Goal: Transaction & Acquisition: Purchase product/service

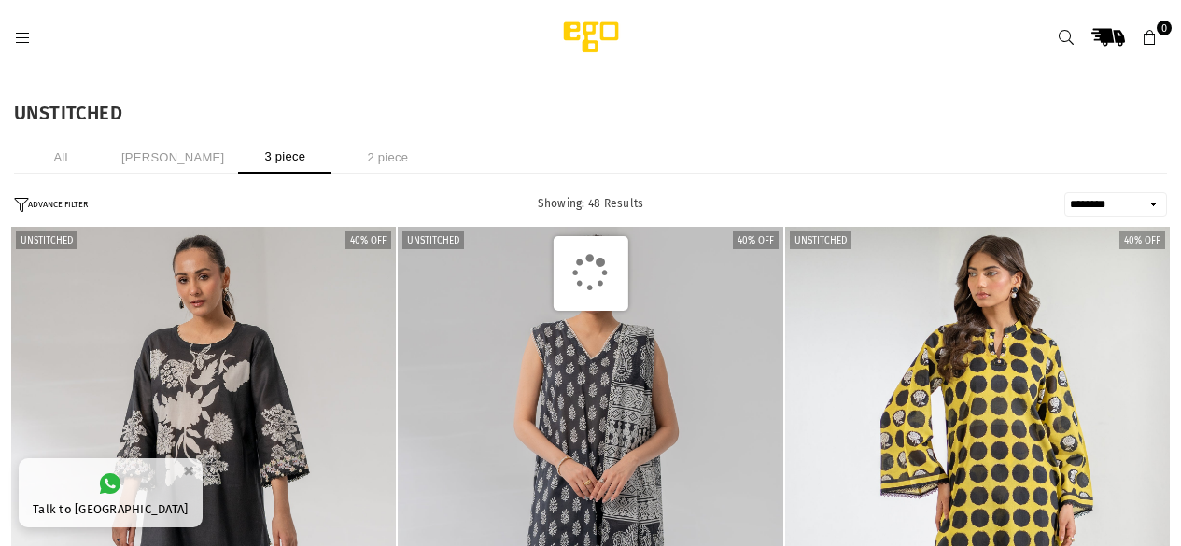
select select "******"
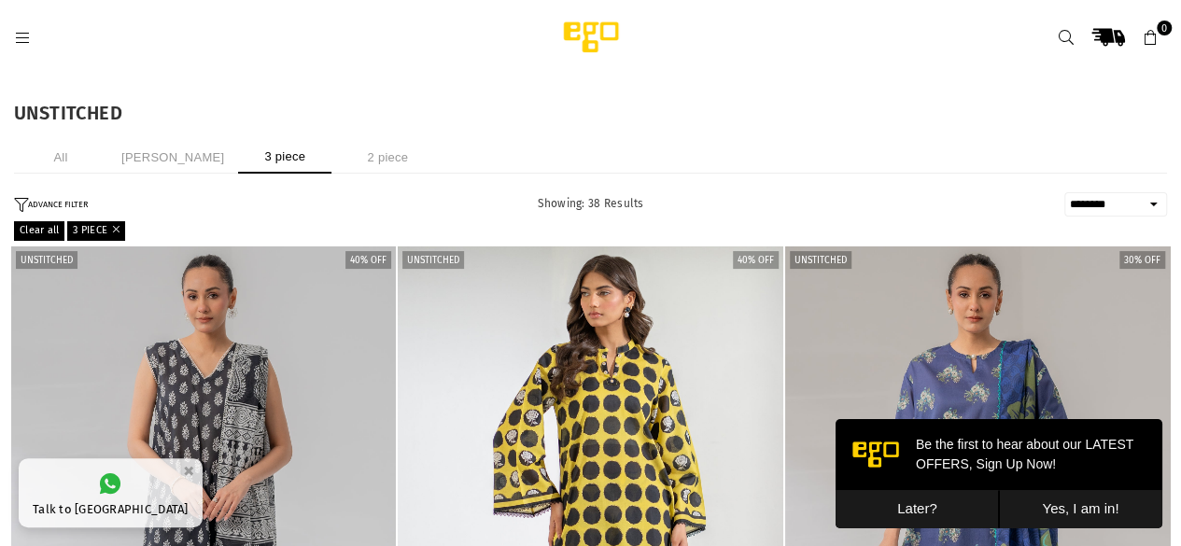
click at [15, 35] on icon at bounding box center [22, 38] width 17 height 17
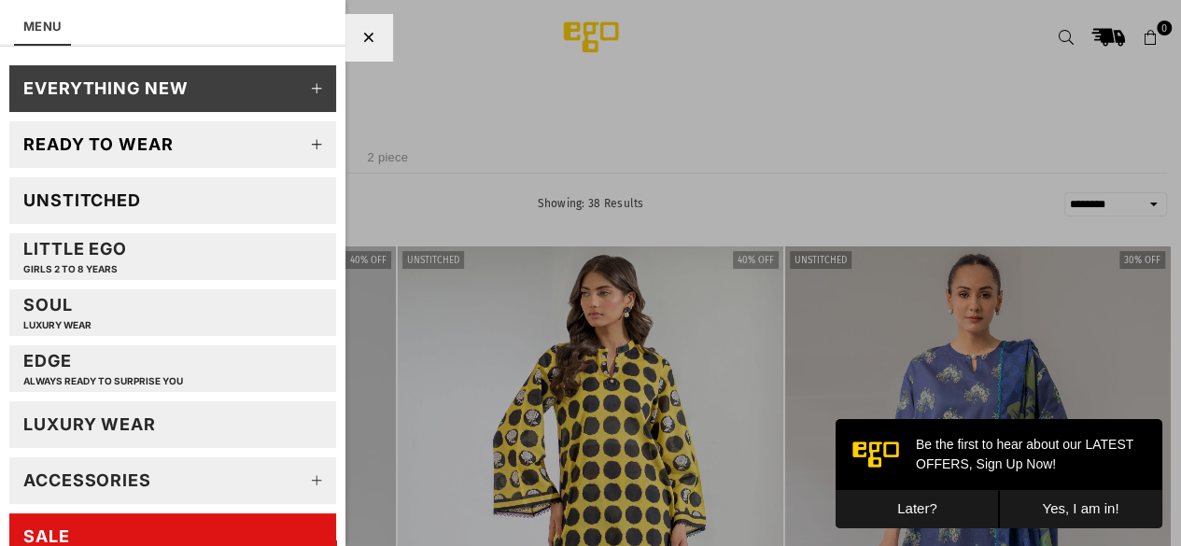
click at [118, 147] on div "Ready to wear" at bounding box center [98, 143] width 150 height 21
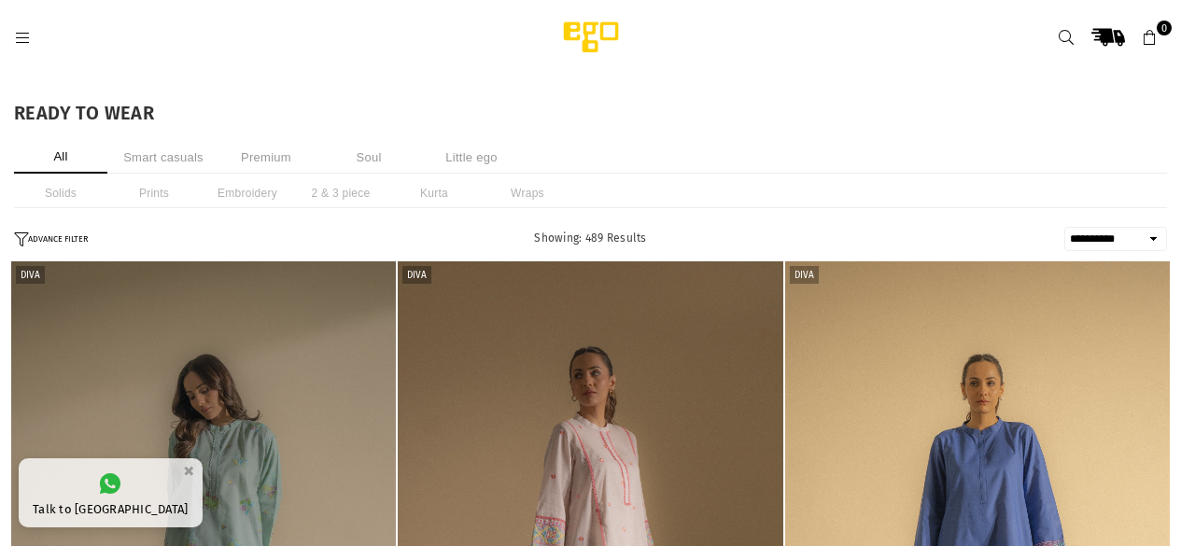
select select "**********"
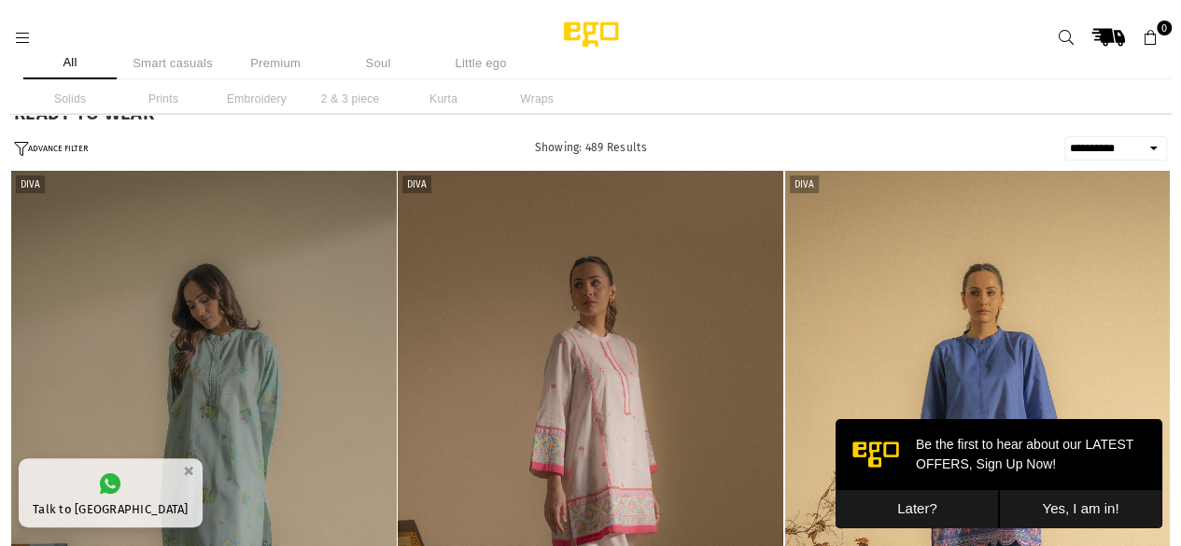
click at [339, 105] on li "2 & 3 piece" at bounding box center [349, 99] width 93 height 30
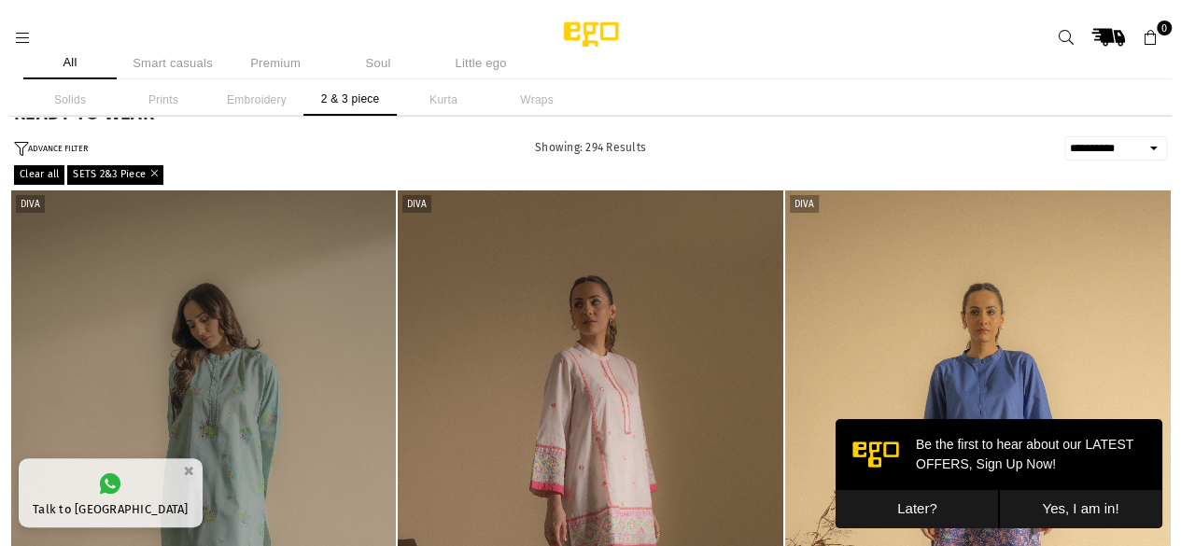
click at [1068, 513] on button "Yes, I am in!" at bounding box center [1080, 509] width 163 height 38
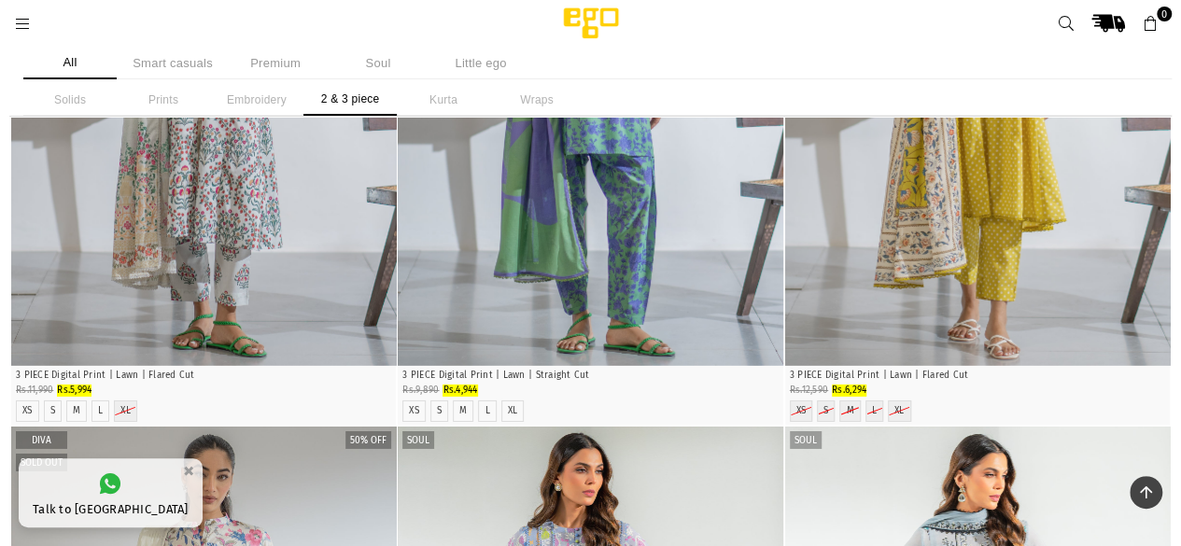
scroll to position [2940, 0]
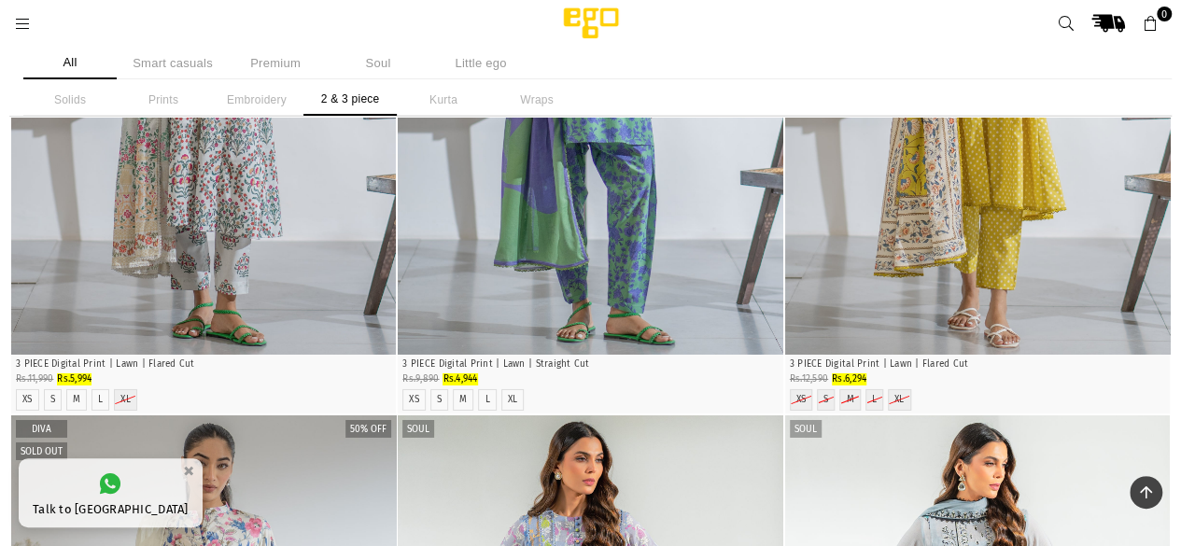
click at [1056, 236] on img "1 / 3" at bounding box center [978, 66] width 386 height 579
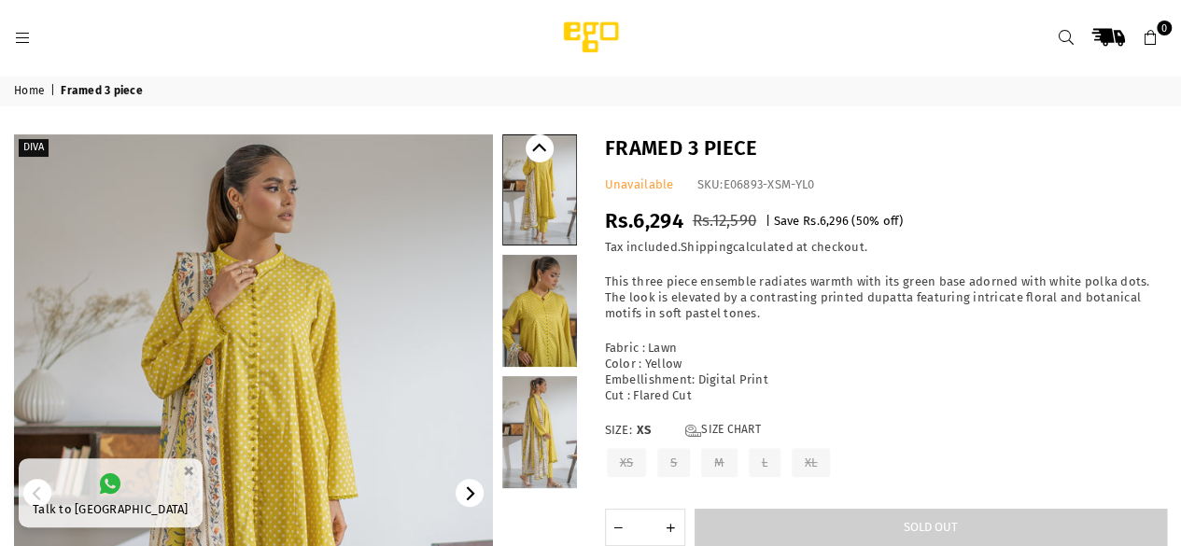
click at [533, 188] on link at bounding box center [539, 189] width 73 height 109
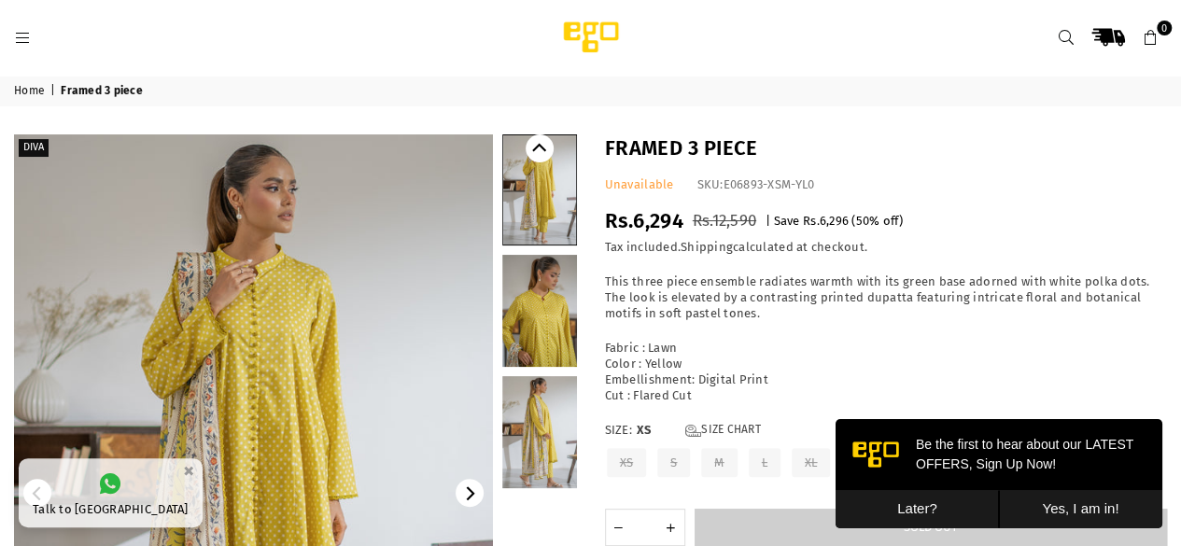
click at [557, 281] on link at bounding box center [539, 311] width 75 height 112
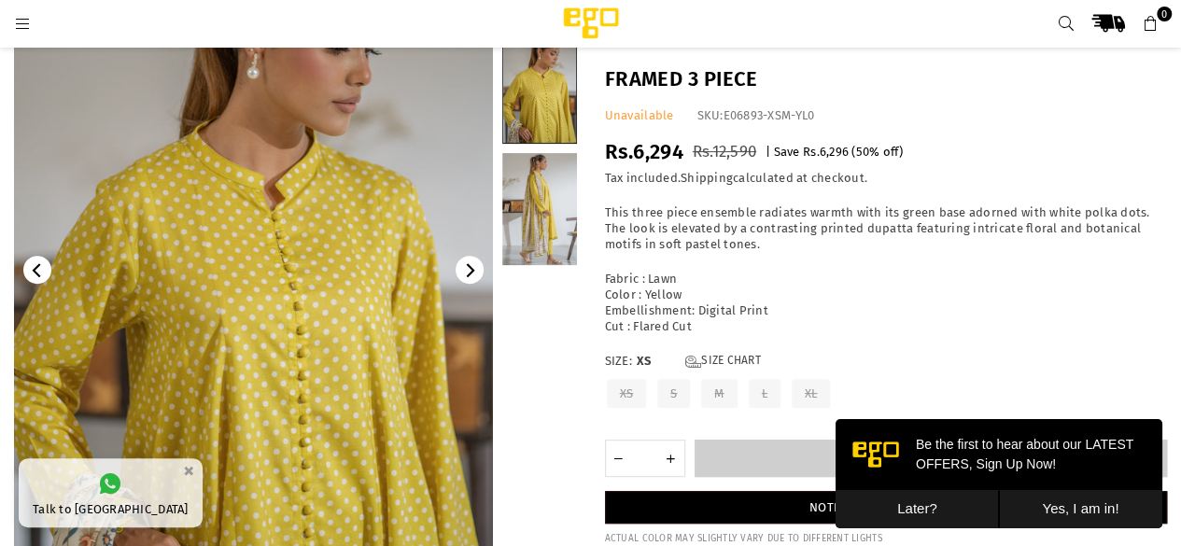
scroll to position [233, 0]
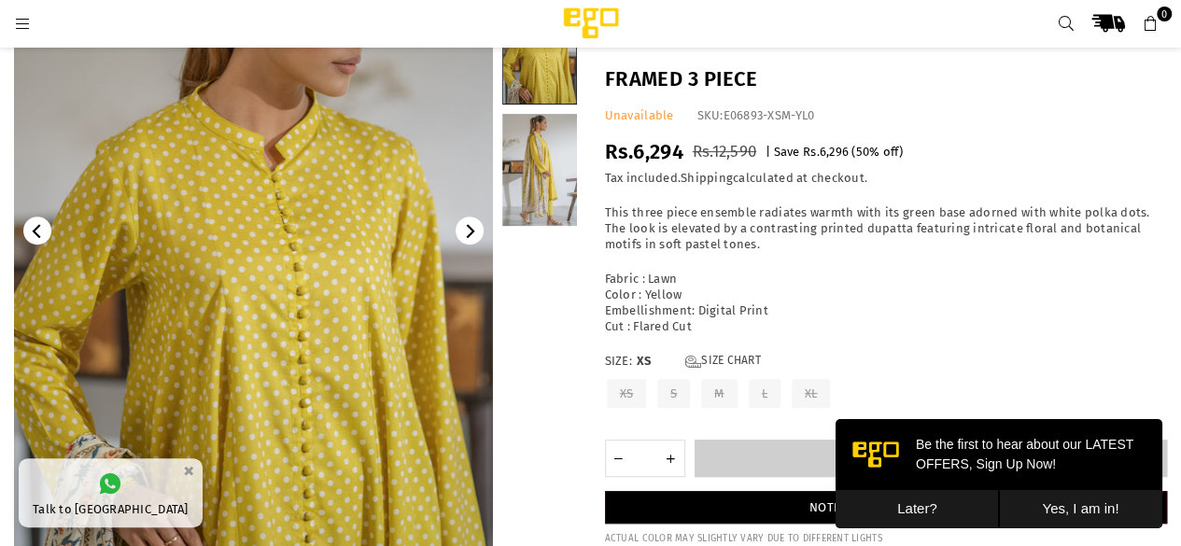
click at [542, 193] on link at bounding box center [539, 170] width 75 height 112
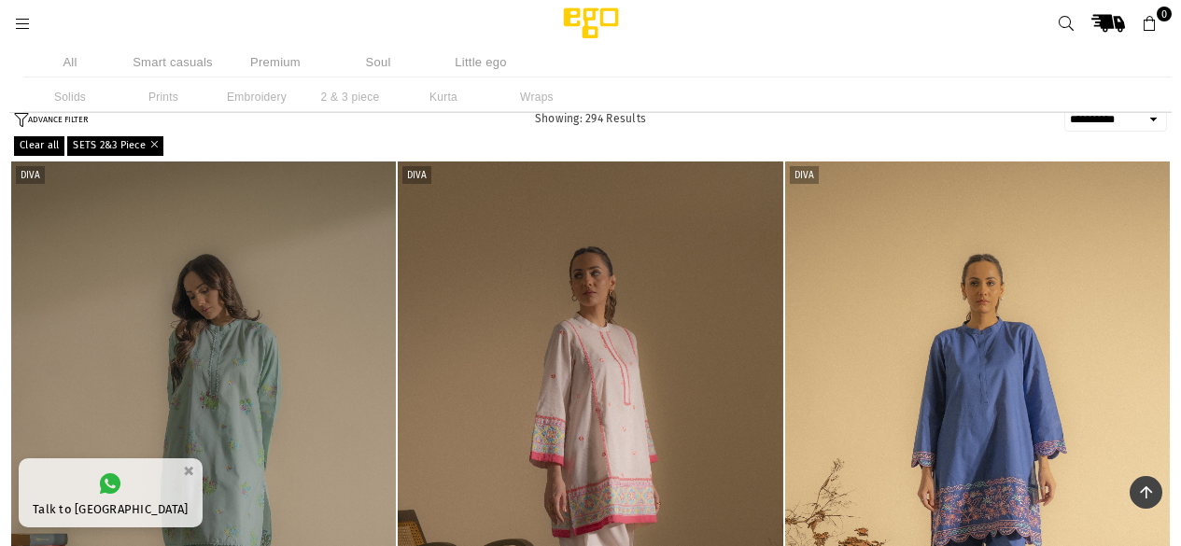
select select "**********"
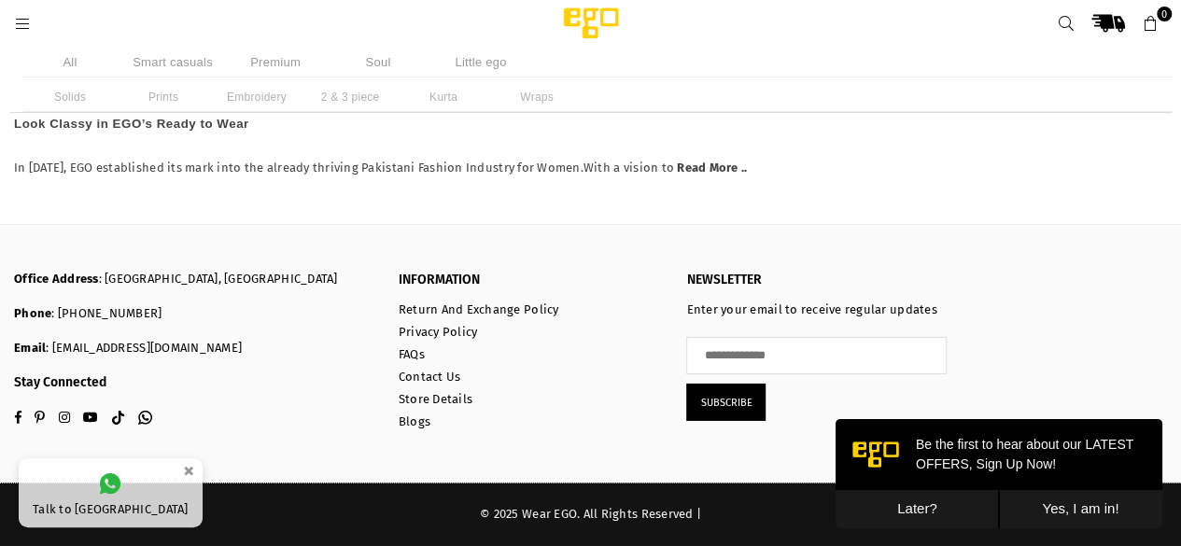
scroll to position [4929, 0]
click at [961, 516] on button "Later?" at bounding box center [916, 509] width 163 height 38
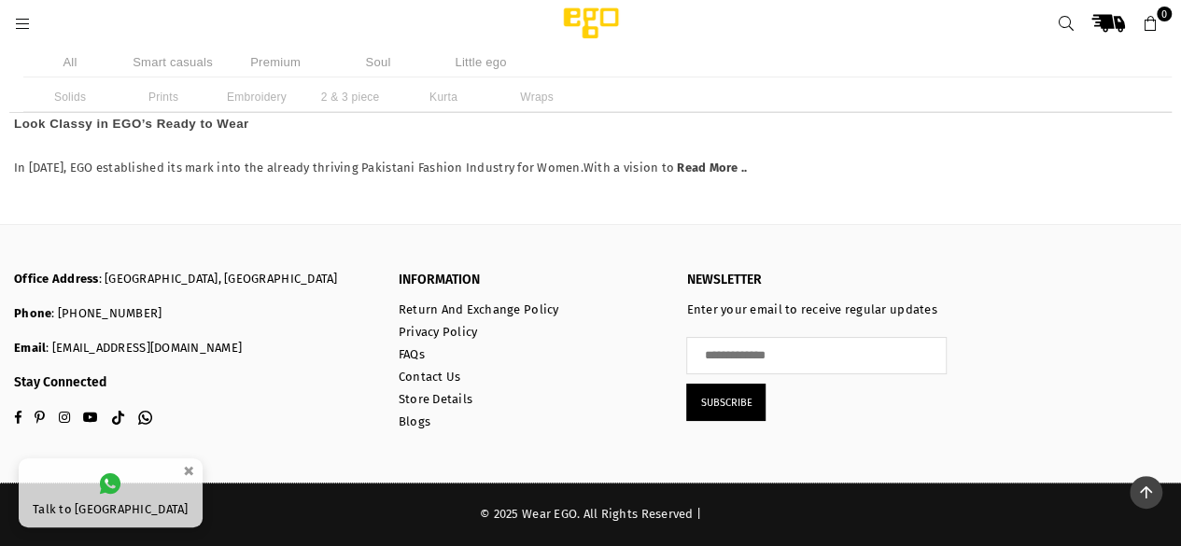
scroll to position [7262, 0]
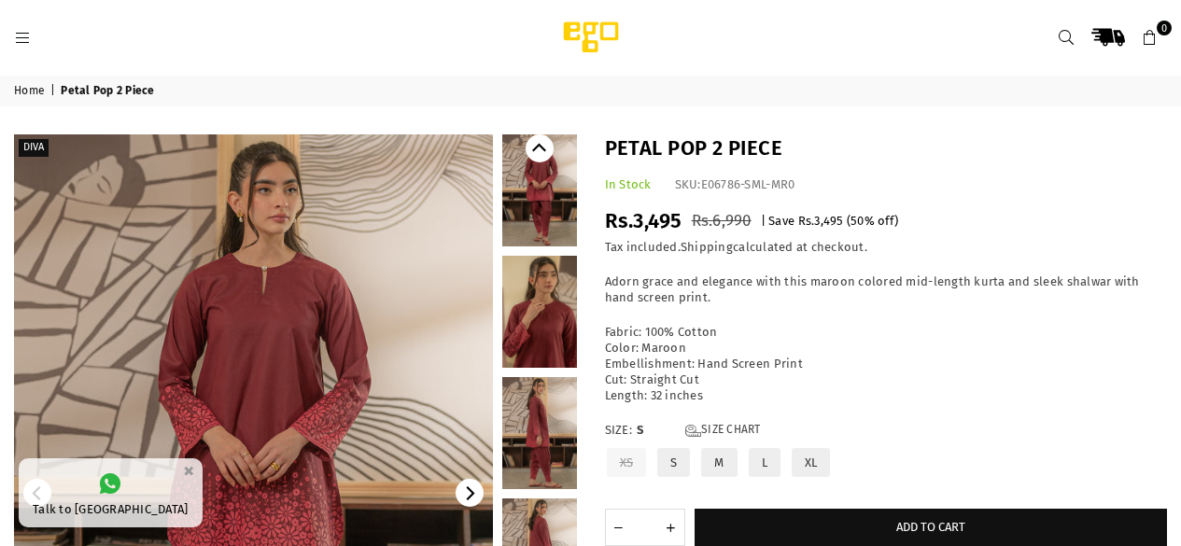
click at [538, 134] on link at bounding box center [539, 190] width 75 height 112
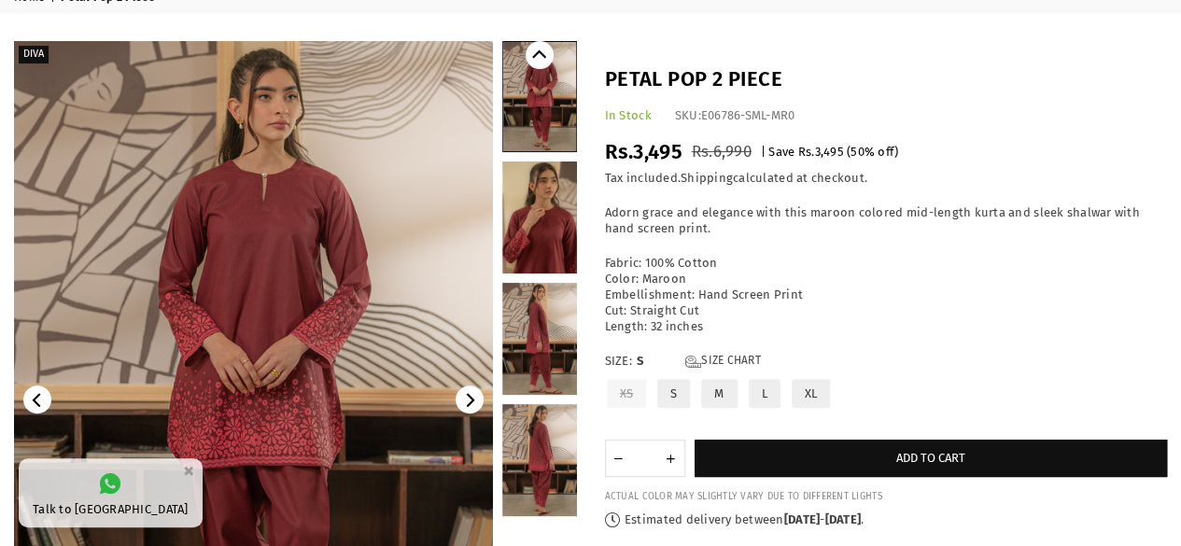
click at [536, 186] on link at bounding box center [539, 217] width 75 height 112
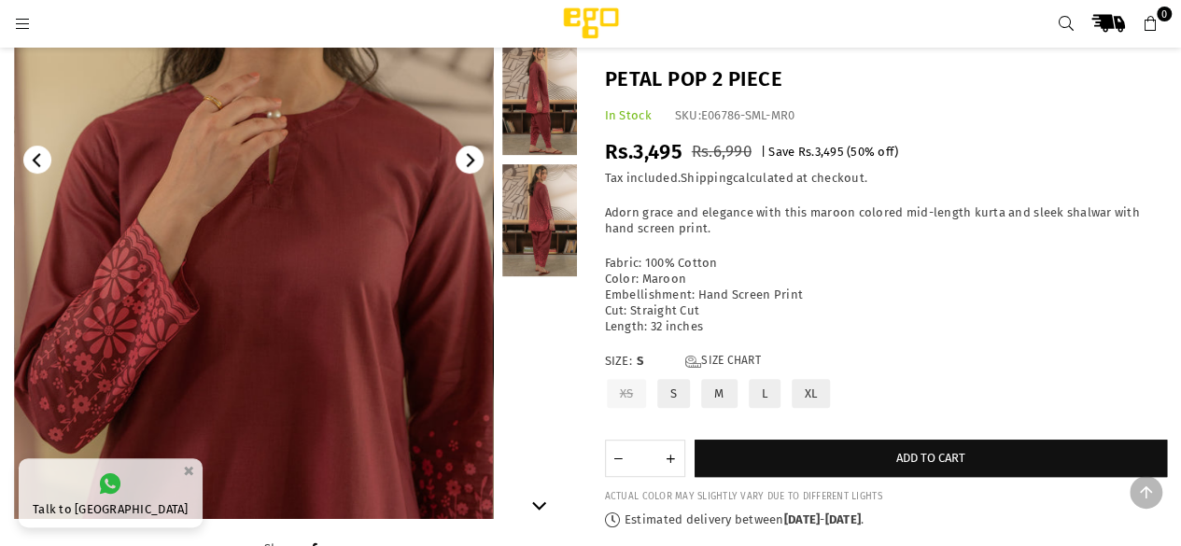
scroll to position [420, 0]
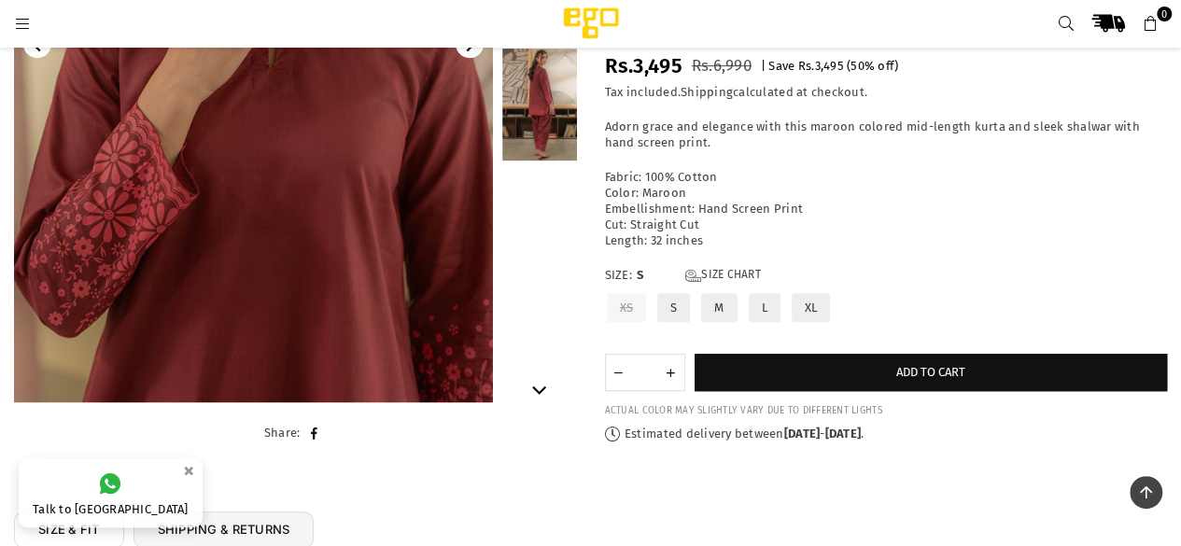
click at [562, 132] on link at bounding box center [539, 105] width 75 height 112
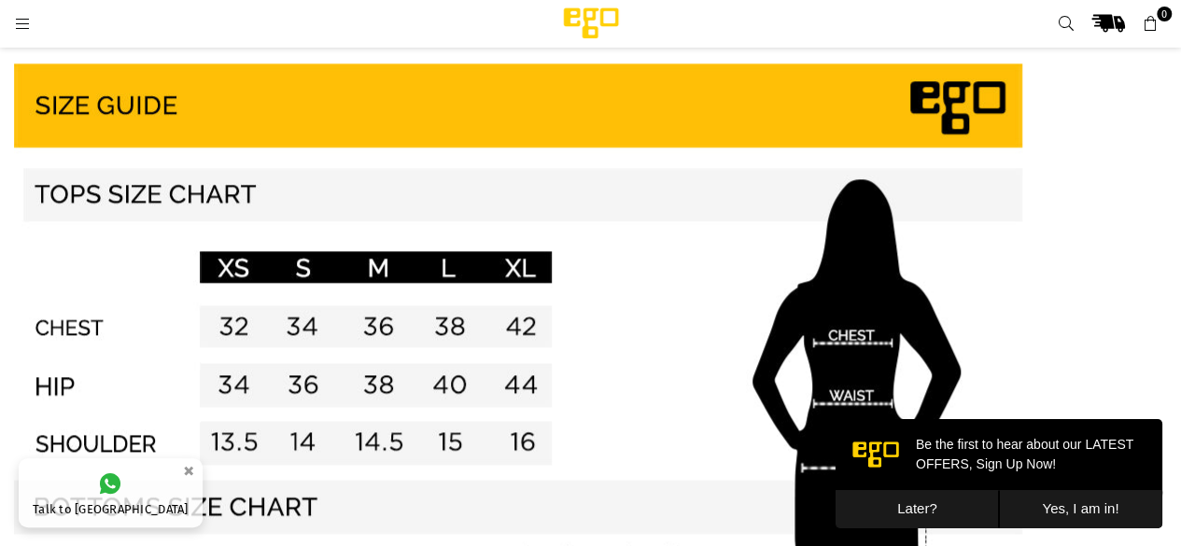
scroll to position [1073, 0]
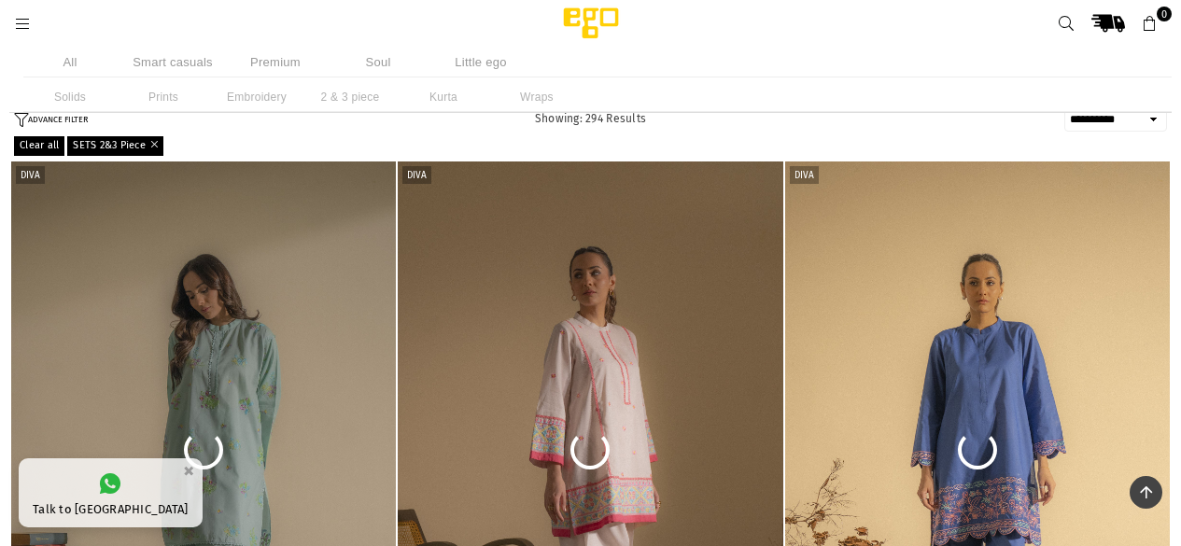
select select "**********"
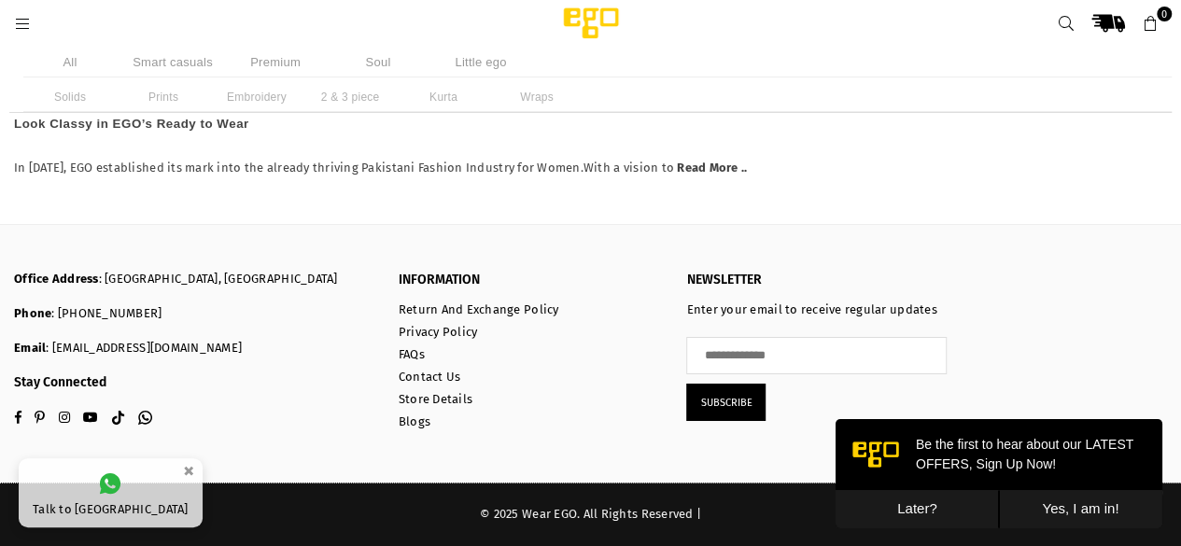
scroll to position [6122, 0]
click at [944, 513] on button "Later?" at bounding box center [916, 509] width 163 height 38
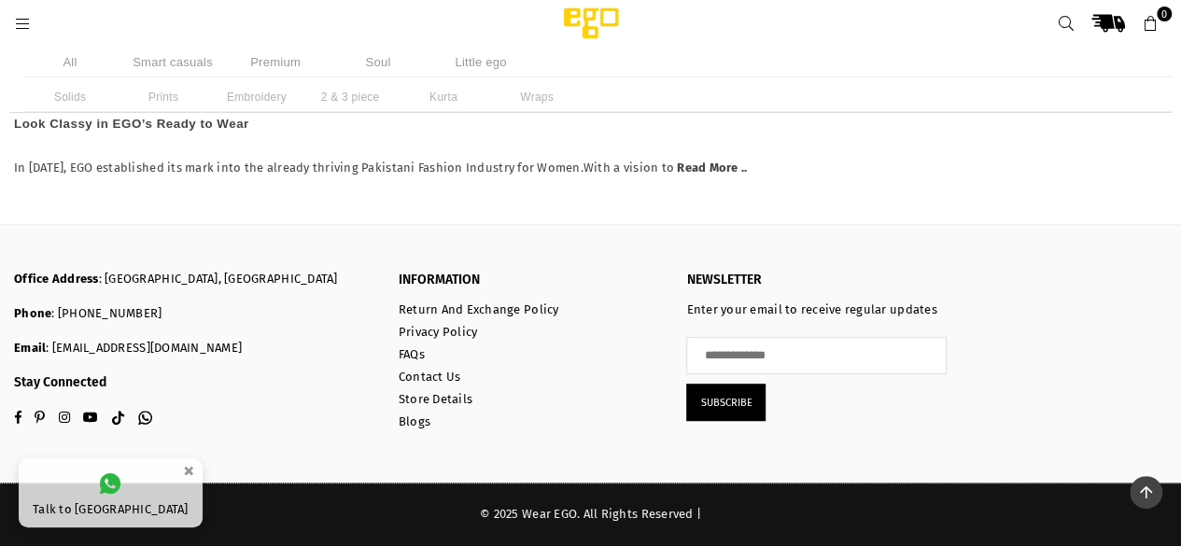
scroll to position [14030, 0]
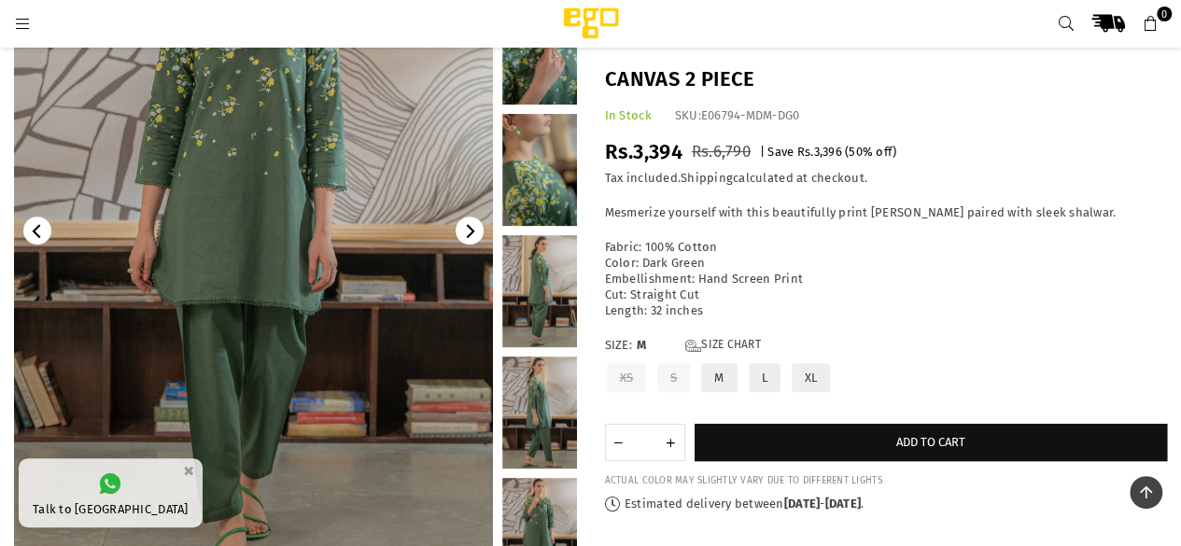
click at [551, 197] on link at bounding box center [539, 170] width 75 height 112
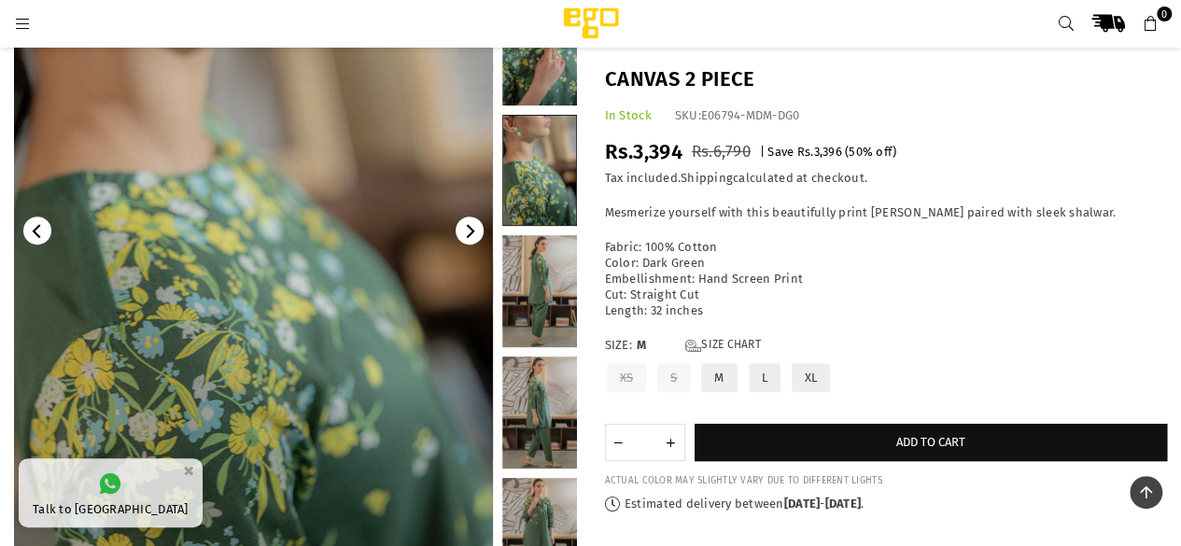
click at [514, 287] on link at bounding box center [539, 291] width 75 height 112
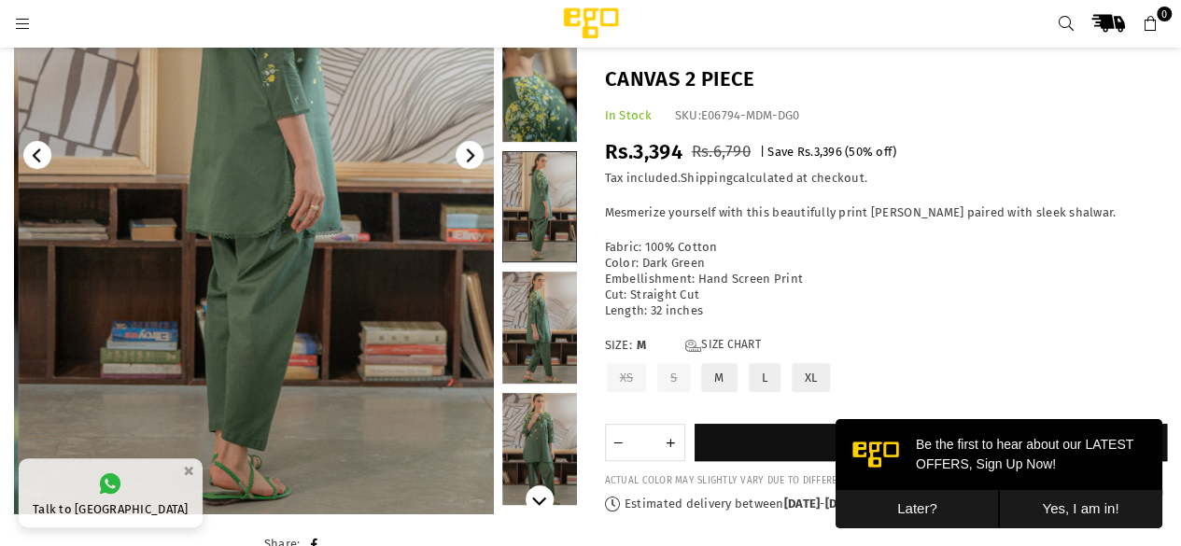
scroll to position [327, 0]
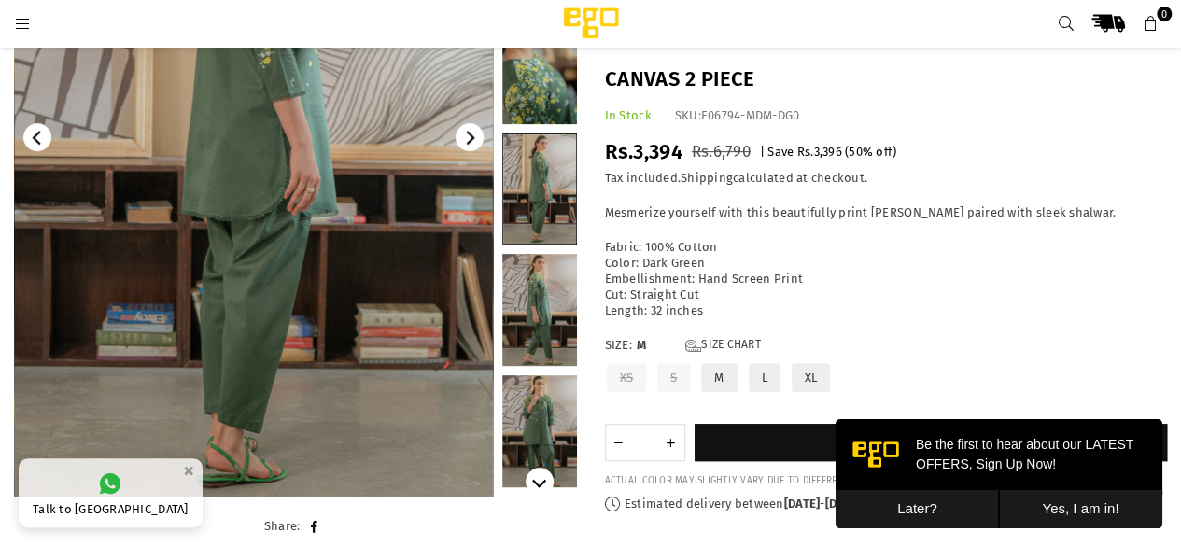
click at [534, 290] on link at bounding box center [539, 310] width 75 height 112
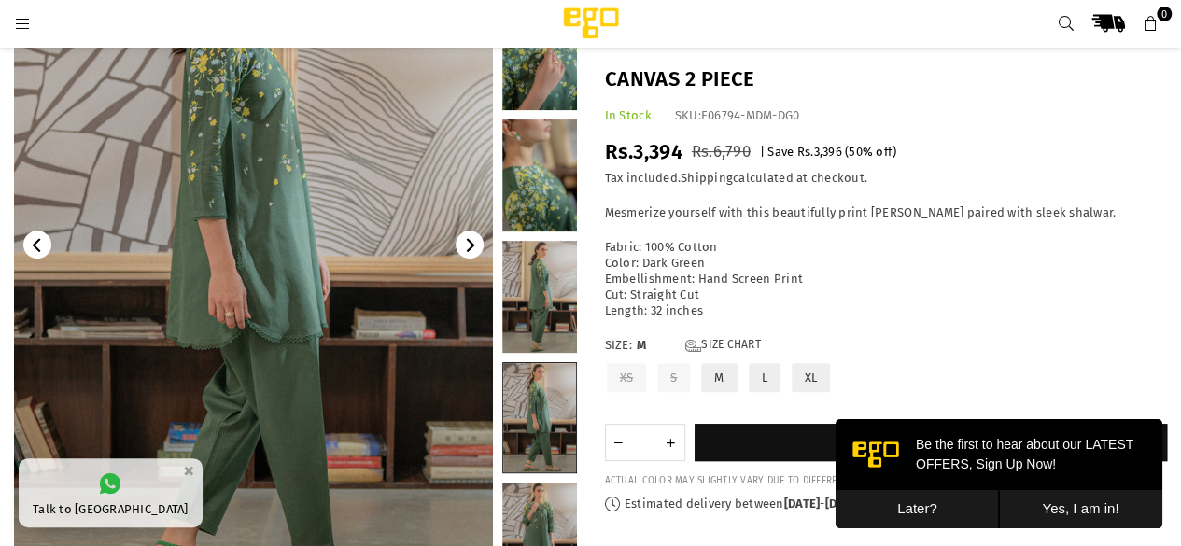
scroll to position [233, 0]
